Goal: Task Accomplishment & Management: Complete application form

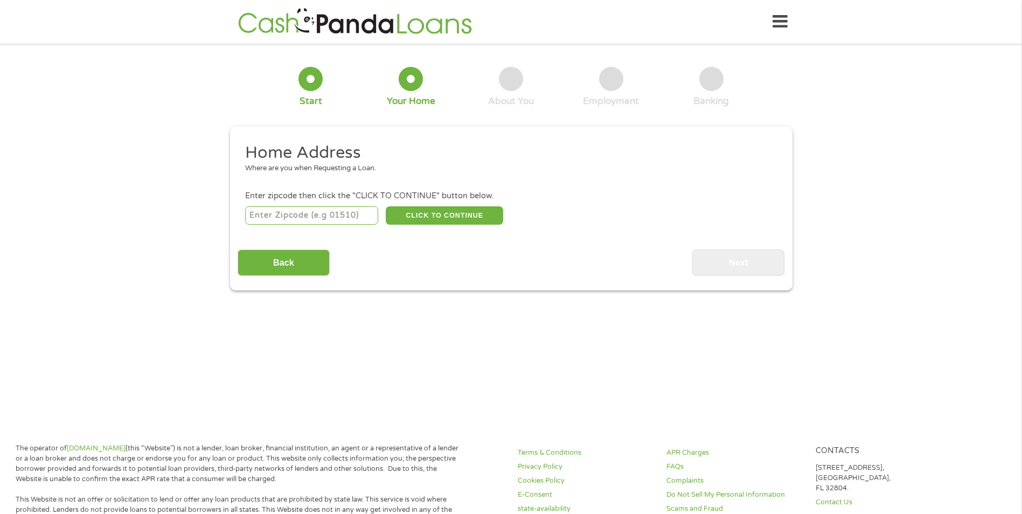
click at [270, 214] on input "number" at bounding box center [311, 215] width 133 height 18
type input "72405"
click at [409, 214] on button "CLICK TO CONTINUE" at bounding box center [444, 215] width 117 height 18
drag, startPoint x: 281, startPoint y: 217, endPoint x: 191, endPoint y: 218, distance: 90.0
click at [191, 218] on div "1 Start 2 Your Home 3 About You 4 Employment 5 Banking 6 This field is hidden w…" at bounding box center [511, 170] width 1022 height 239
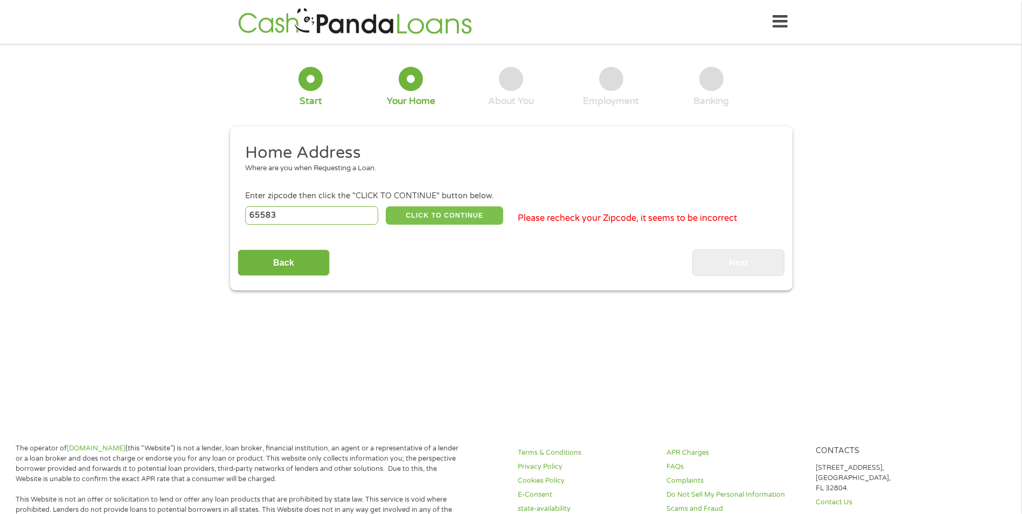
type input "65583"
click at [439, 217] on button "CLICK TO CONTINUE" at bounding box center [444, 215] width 117 height 18
type input "65583"
type input "[GEOGRAPHIC_DATA]"
select select "[US_STATE]"
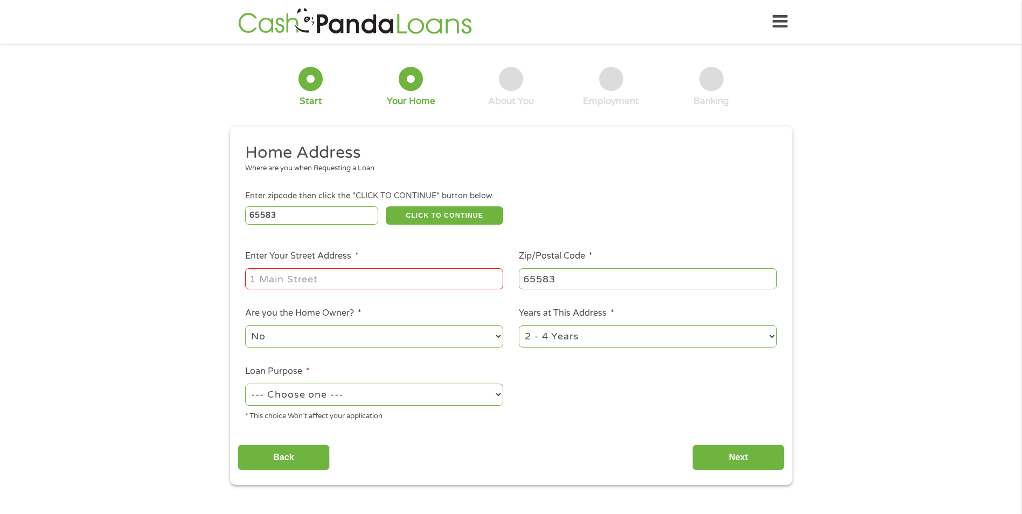
click at [259, 281] on input "Enter Your Street Address *" at bounding box center [374, 278] width 258 height 20
type input "0"
type input "102 Fleetwood"
click at [274, 338] on select "No Yes" at bounding box center [374, 336] width 258 height 22
select select "yes"
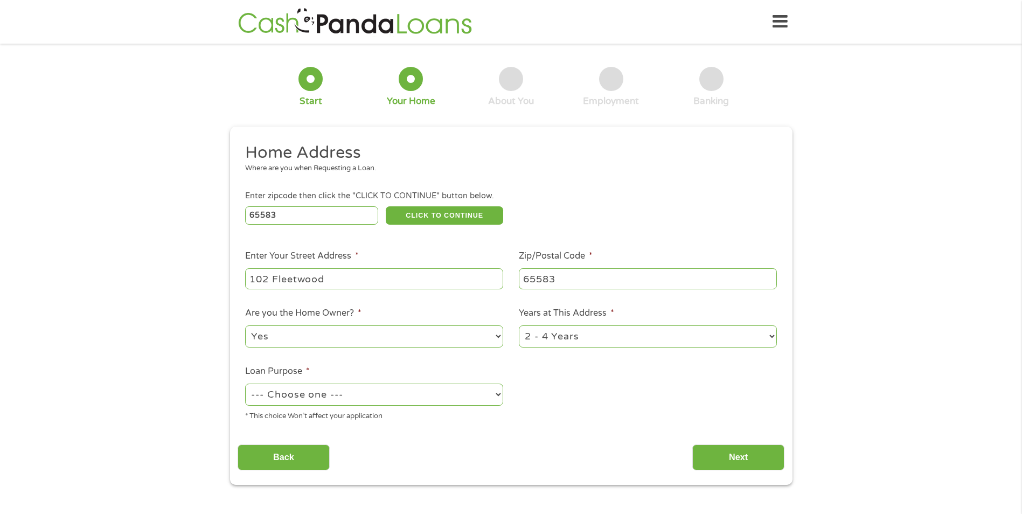
click at [245, 325] on select "No Yes" at bounding box center [374, 336] width 258 height 22
click at [543, 331] on select "1 Year or less 1 - 2 Years 2 - 4 Years Over 4 Years" at bounding box center [648, 336] width 258 height 22
select select "60months"
click at [519, 325] on select "1 Year or less 1 - 2 Years 2 - 4 Years Over 4 Years" at bounding box center [648, 336] width 258 height 22
click at [278, 400] on select "--- Choose one --- Pay Bills Debt Consolidation Home Improvement Major Purchase…" at bounding box center [374, 395] width 258 height 22
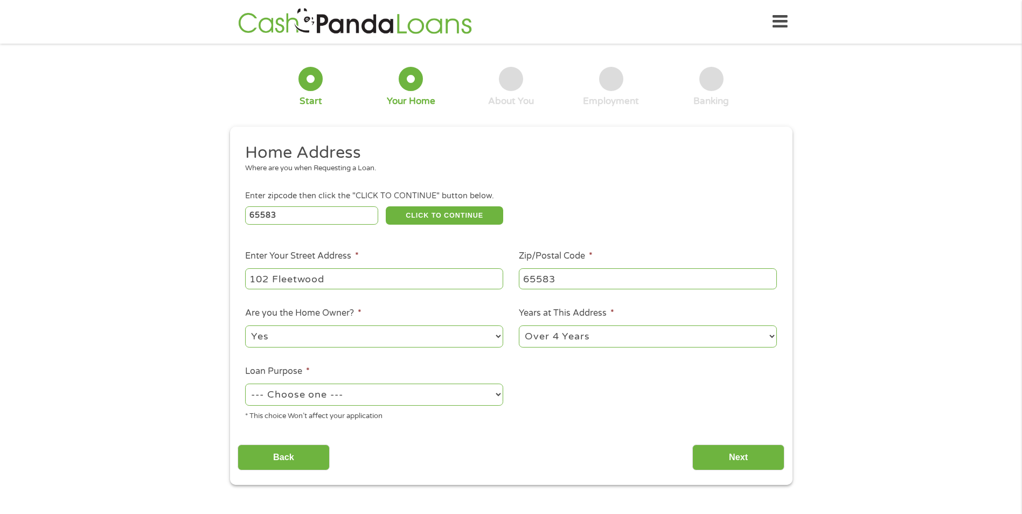
select select "other"
click at [245, 384] on select "--- Choose one --- Pay Bills Debt Consolidation Home Improvement Major Purchase…" at bounding box center [374, 395] width 258 height 22
click at [737, 458] on input "Next" at bounding box center [738, 457] width 92 height 26
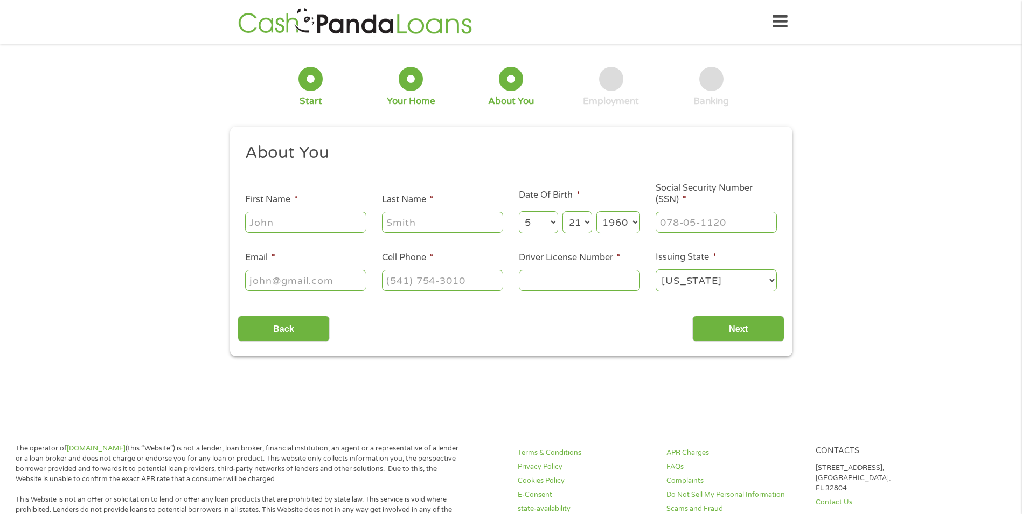
click at [277, 227] on input "First Name *" at bounding box center [305, 222] width 121 height 20
type input "[PERSON_NAME]"
select select "3"
select select "5"
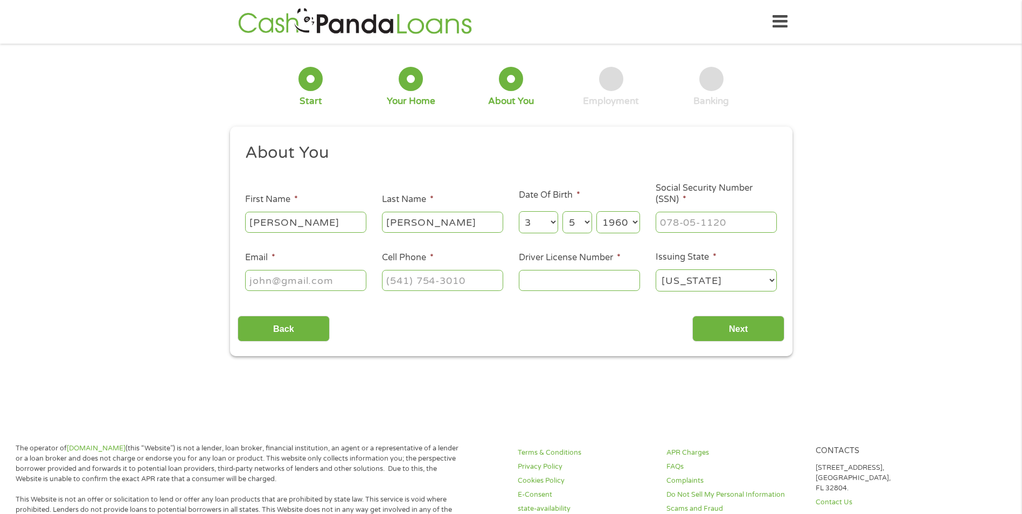
select select "1964"
type input "[EMAIL_ADDRESS][DOMAIN_NAME]"
type input "5735284065"
select select "[US_STATE]"
type input "[PHONE_NUMBER]"
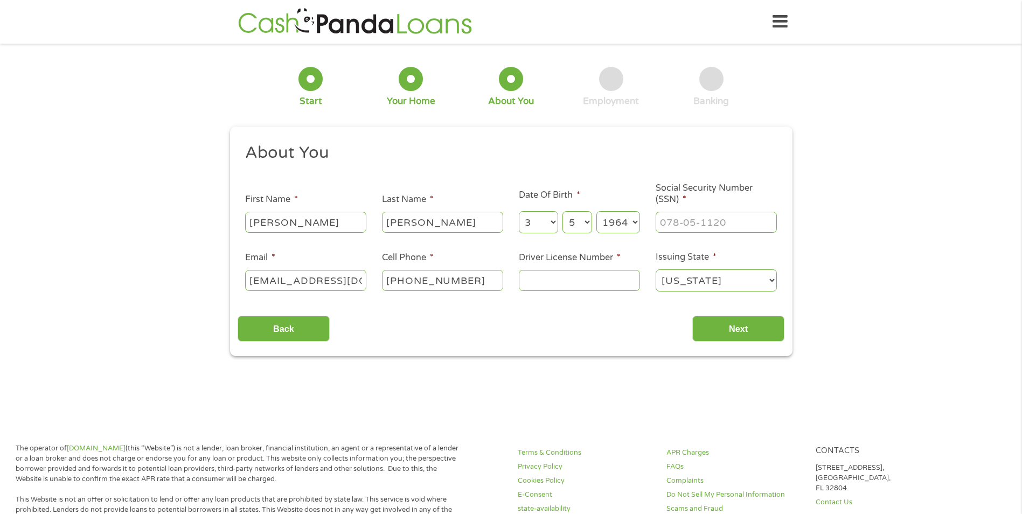
click at [532, 221] on select "Month 1 2 3 4 5 6 7 8 9 10 11 12" at bounding box center [538, 222] width 39 height 22
select select "5"
click at [519, 211] on select "Month 1 2 3 4 5 6 7 8 9 10 11 12" at bounding box center [538, 222] width 39 height 22
click at [580, 225] on select "Day 1 2 3 4 5 6 7 8 9 10 11 12 13 14 15 16 17 18 19 20 21 22 23 24 25 26 27 28 …" at bounding box center [576, 222] width 29 height 22
select select "21"
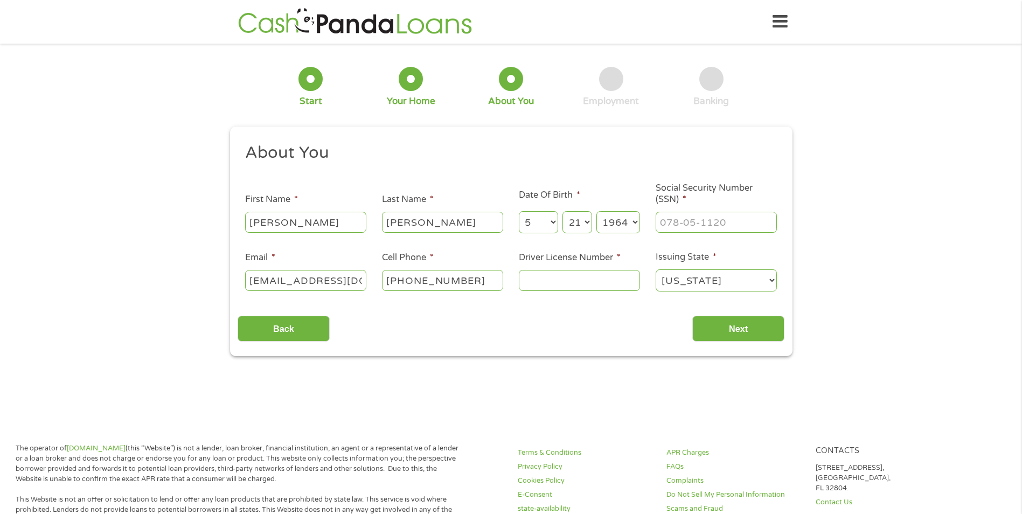
click at [562, 211] on select "Day 1 2 3 4 5 6 7 8 9 10 11 12 13 14 15 16 17 18 19 20 21 22 23 24 25 26 27 28 …" at bounding box center [576, 222] width 29 height 22
click at [632, 220] on select "Year [DATE] 2006 2005 2004 2003 2002 2001 2000 1999 1998 1997 1996 1995 1994 19…" at bounding box center [618, 222] width 44 height 22
select select "1959"
click at [596, 211] on select "Year [DATE] 2006 2005 2004 2003 2002 2001 2000 1999 1998 1997 1996 1995 1994 19…" at bounding box center [618, 222] width 44 height 22
type input "___-__-____"
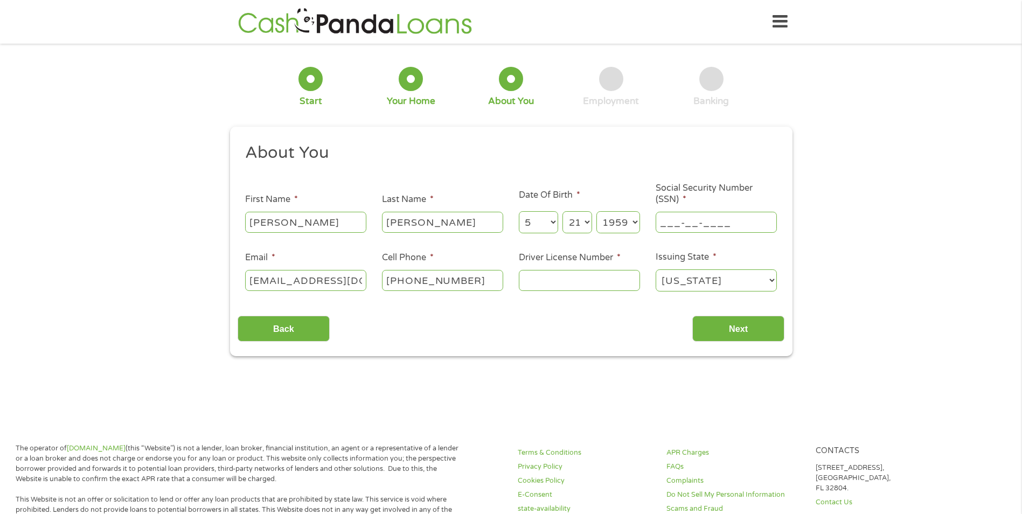
click at [682, 221] on input "___-__-____" at bounding box center [716, 222] width 121 height 20
click at [633, 219] on select "Year [DATE] 2006 2005 2004 2003 2002 2001 2000 1999 1998 1997 1996 1995 1994 19…" at bounding box center [618, 222] width 44 height 22
select select "1960"
click at [596, 211] on select "Year [DATE] 2006 2005 2004 2003 2002 2001 2000 1999 1998 1997 1996 1995 1994 19…" at bounding box center [618, 222] width 44 height 22
click at [664, 222] on input "___-__-____" at bounding box center [716, 222] width 121 height 20
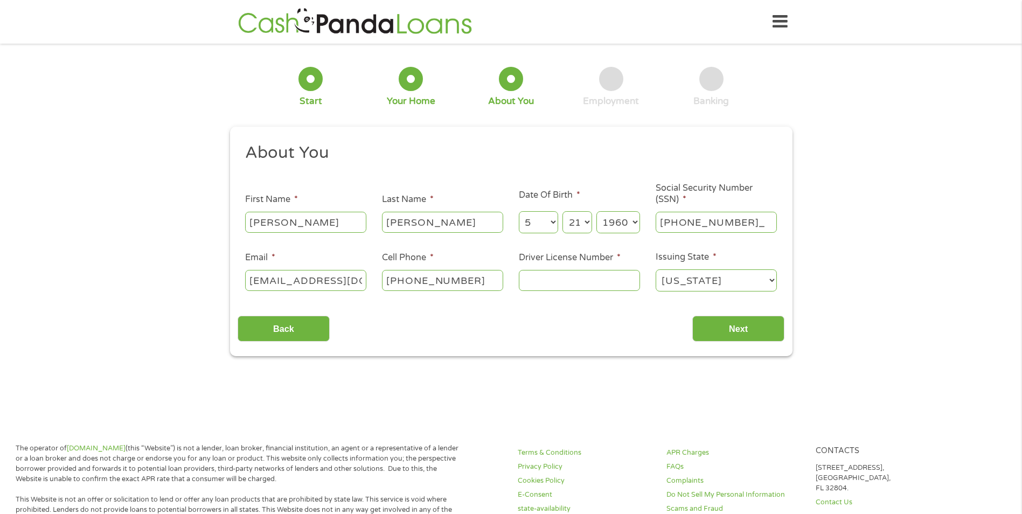
type input "430-27-3714"
click at [537, 283] on input "Driver License Number *" at bounding box center [579, 280] width 121 height 20
type input "924704521"
click at [771, 280] on select "[US_STATE] [US_STATE] [US_STATE] [US_STATE] [US_STATE] [US_STATE] [US_STATE] [U…" at bounding box center [716, 280] width 121 height 22
select select "[US_STATE]"
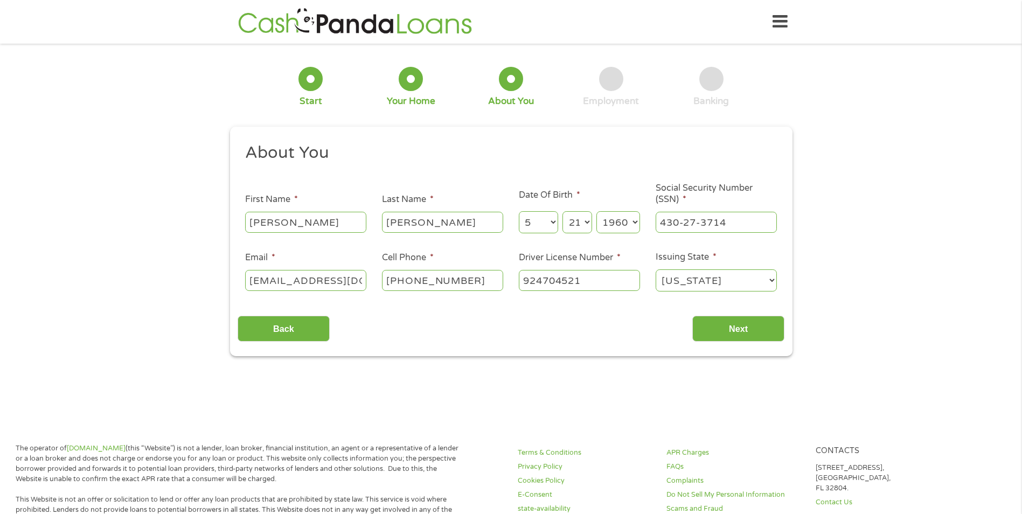
click at [656, 269] on select "[US_STATE] [US_STATE] [US_STATE] [US_STATE] [US_STATE] [US_STATE] [US_STATE] [U…" at bounding box center [716, 280] width 121 height 22
click at [730, 332] on input "Next" at bounding box center [738, 329] width 92 height 26
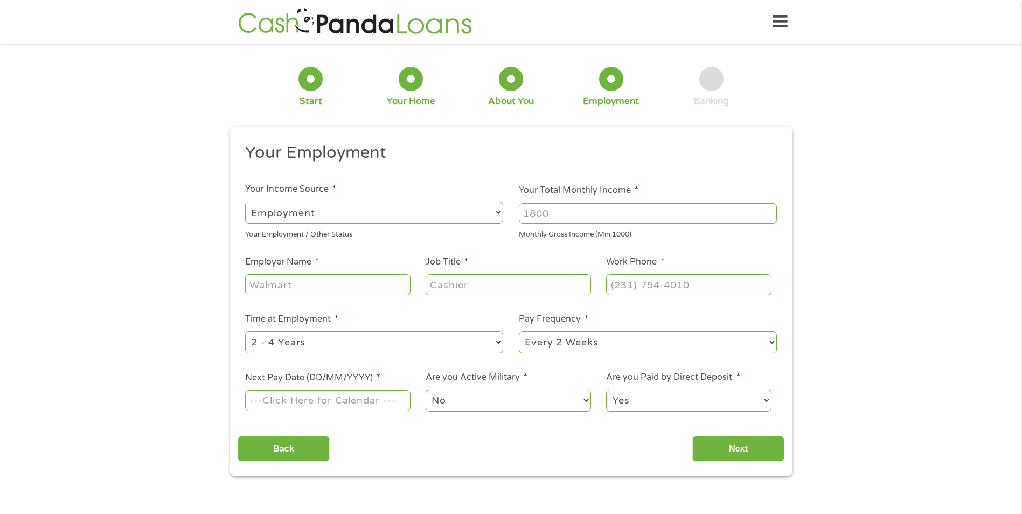
click at [561, 215] on input "Your Total Monthly Income *" at bounding box center [648, 213] width 258 height 20
type input "7040"
click at [293, 286] on input "Employer Name *" at bounding box center [327, 284] width 165 height 20
type input "Centene"
click at [456, 290] on input "Job Title *" at bounding box center [508, 284] width 165 height 20
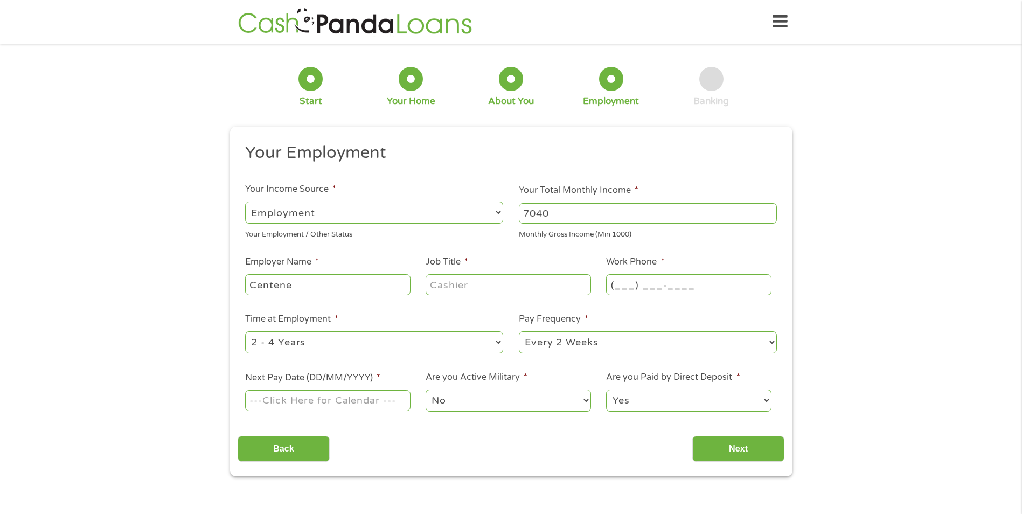
click at [622, 284] on input "(___) ___-____" at bounding box center [688, 284] width 165 height 20
type input "[PHONE_NUMBER]"
click at [550, 346] on select "--- Choose one --- Every 2 Weeks Every Week Monthly Semi-Monthly" at bounding box center [648, 342] width 258 height 22
select select "monthly"
click at [519, 331] on select "--- Choose one --- Every 2 Weeks Every Week Monthly Semi-Monthly" at bounding box center [648, 342] width 258 height 22
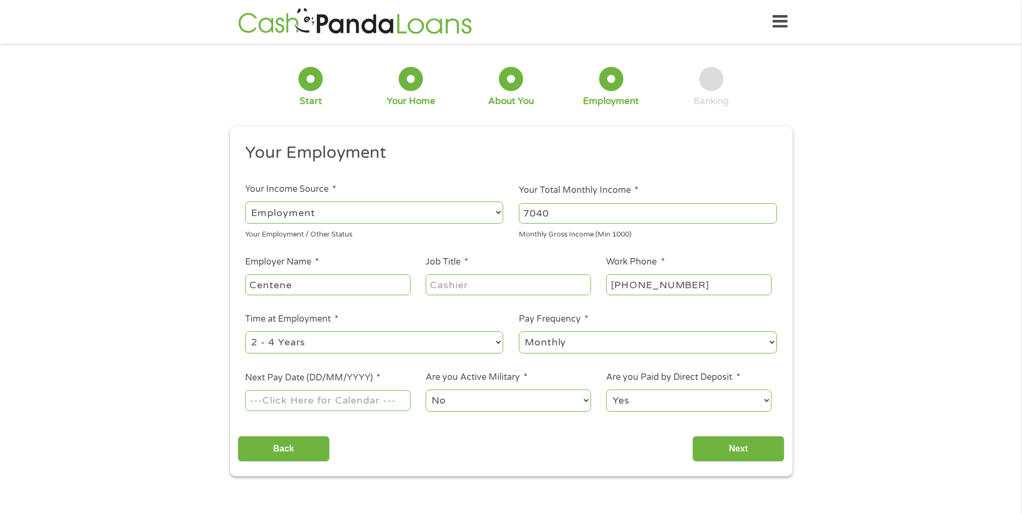
click at [274, 399] on input "Next Pay Date (DD/MM/YYYY) *" at bounding box center [327, 400] width 165 height 20
type input "[DATE]"
click at [715, 448] on input "Next" at bounding box center [738, 449] width 92 height 26
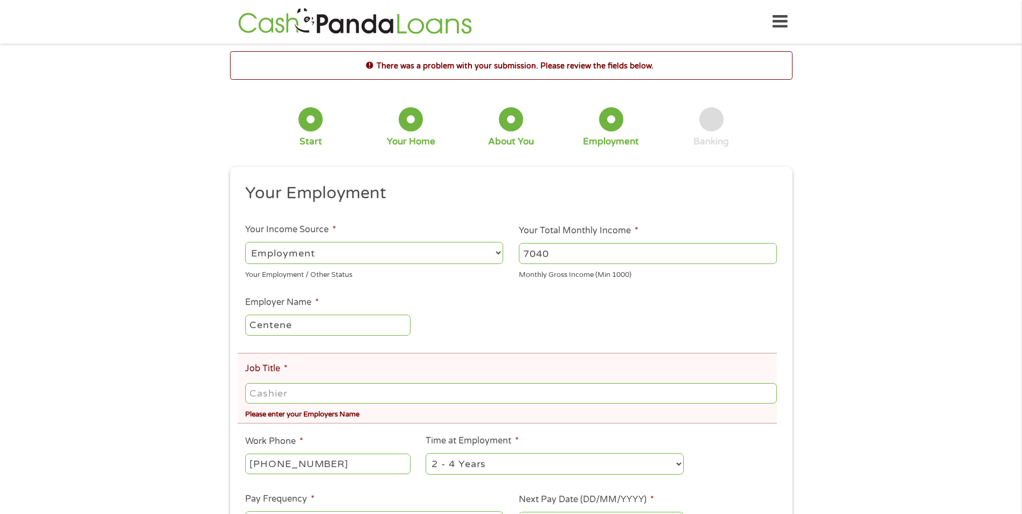
click at [264, 396] on input "Job Title *" at bounding box center [510, 393] width 531 height 20
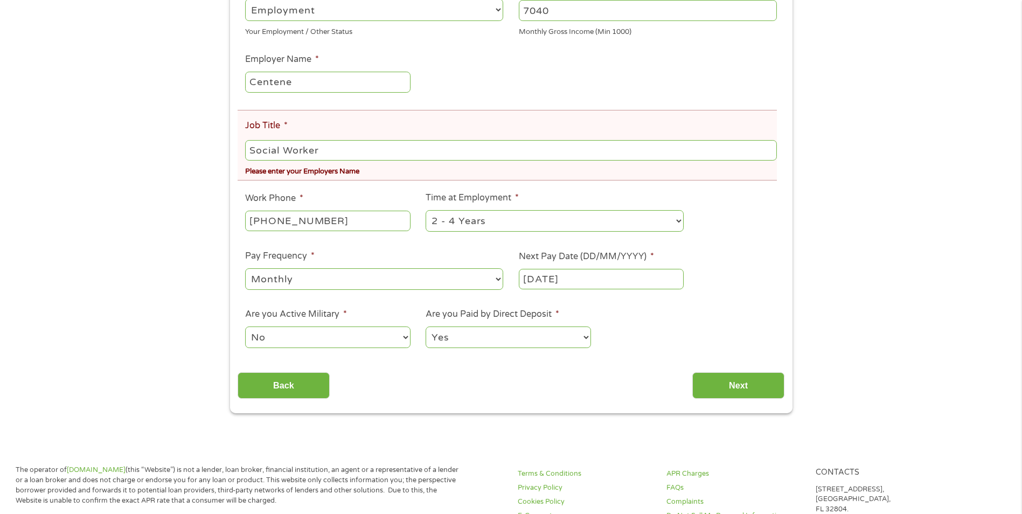
scroll to position [264, 0]
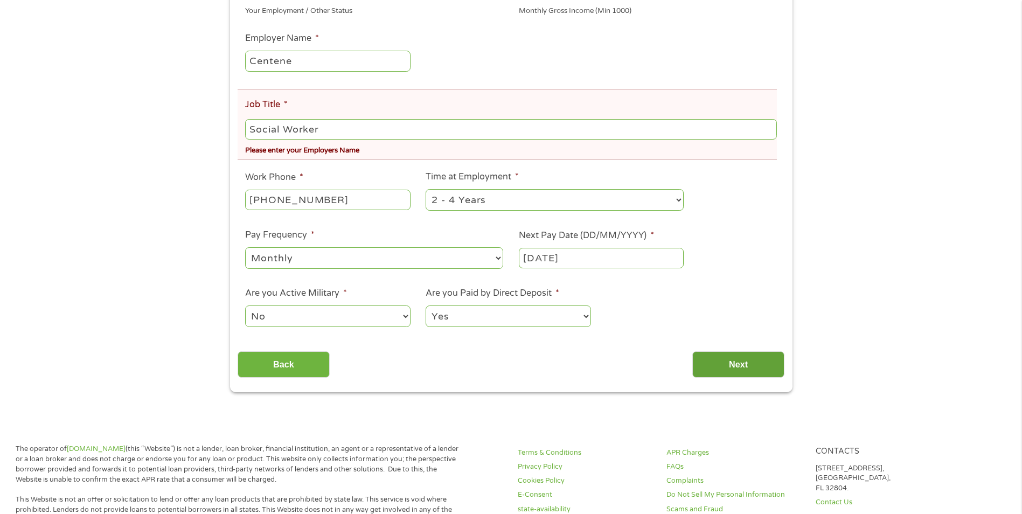
type input "Social Worker"
click at [744, 365] on input "Next" at bounding box center [738, 364] width 92 height 26
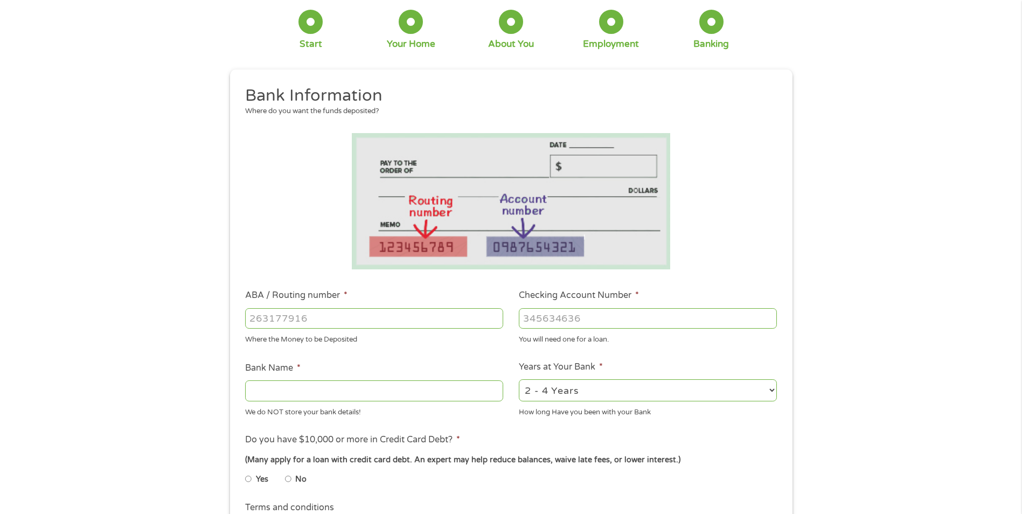
scroll to position [0, 0]
